Goal: Transaction & Acquisition: Purchase product/service

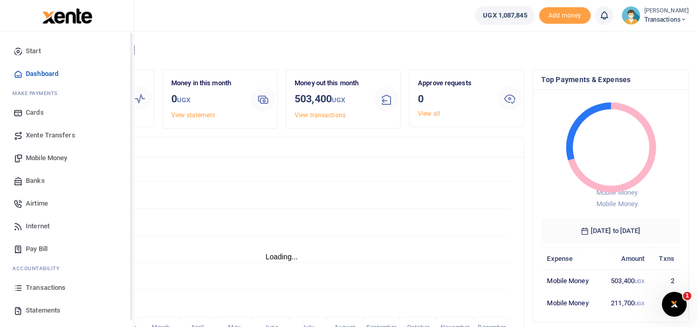
scroll to position [8, 8]
click at [58, 154] on span "Mobile Money" at bounding box center [46, 158] width 41 height 10
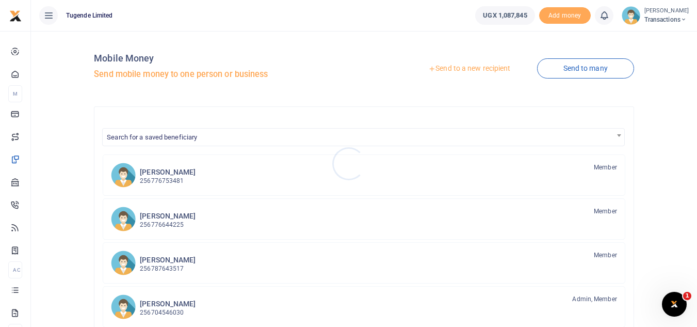
click at [436, 69] on div at bounding box center [348, 163] width 697 height 327
click at [436, 69] on link "Send to a new recipient" at bounding box center [469, 68] width 135 height 19
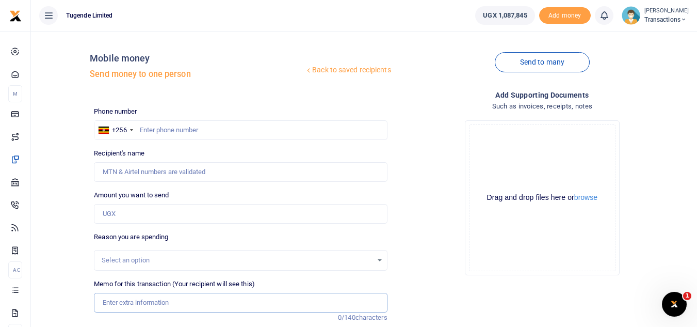
click at [166, 300] on input "Memo for this transaction (Your recipient will see this)" at bounding box center [240, 303] width 293 height 20
paste input "UMA027DC"
type input "UMA027DC"
click at [116, 215] on input "Amount you want to send" at bounding box center [240, 214] width 293 height 20
paste input "42,000"
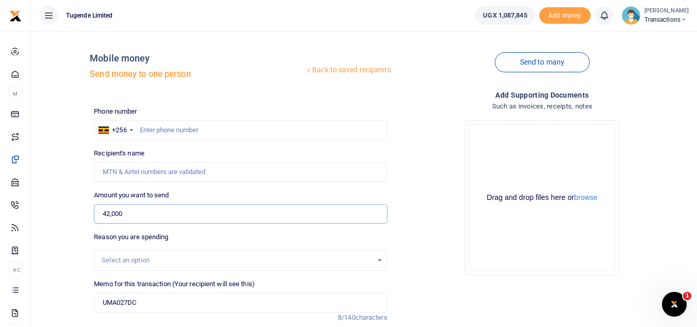
type input "42,000"
click at [159, 137] on input "text" at bounding box center [240, 130] width 293 height 20
paste input "777247727"
type input "777247727"
type input "[PERSON_NAME]"
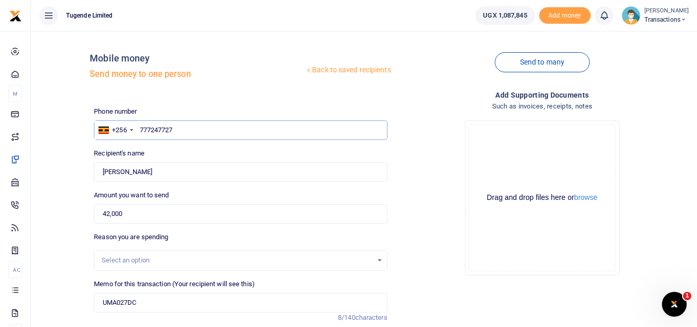
scroll to position [100, 0]
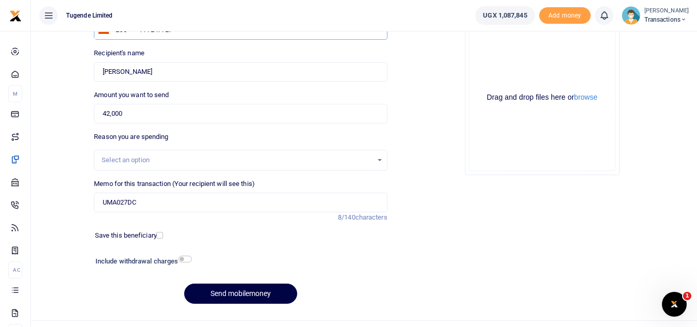
type input "777247727"
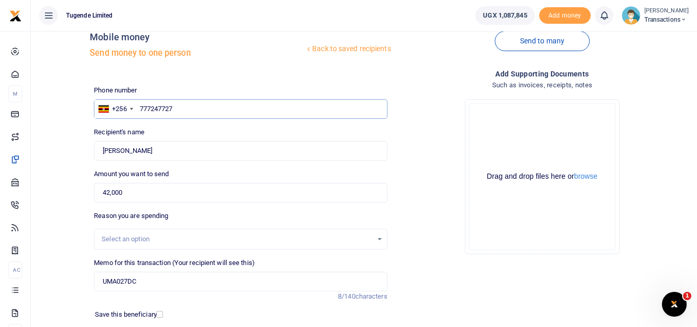
scroll to position [120, 0]
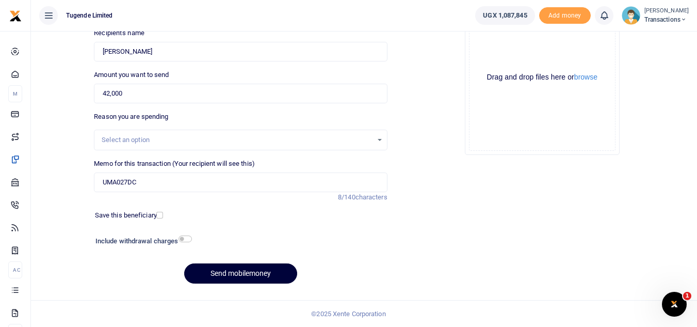
click at [219, 268] on button "Send mobilemoney" at bounding box center [240, 273] width 113 height 20
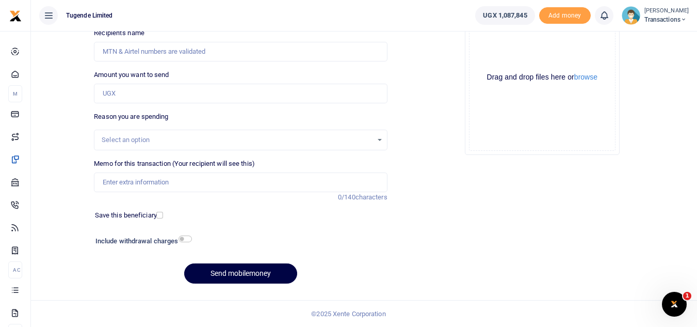
scroll to position [120, 0]
